Goal: Task Accomplishment & Management: Manage account settings

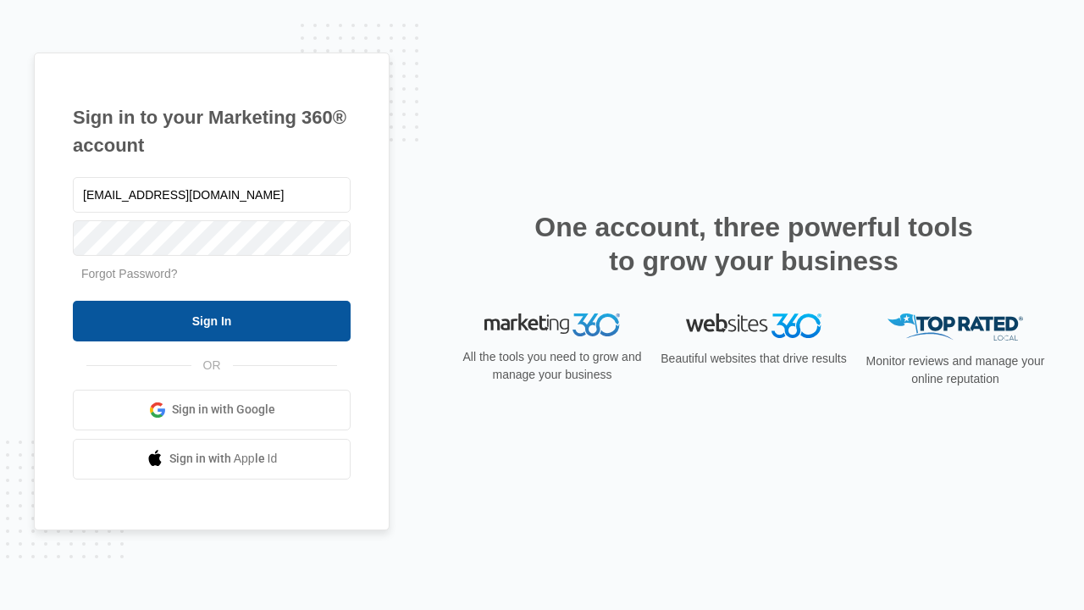
click at [212, 320] on input "Sign In" at bounding box center [212, 321] width 278 height 41
